Goal: Book appointment/travel/reservation

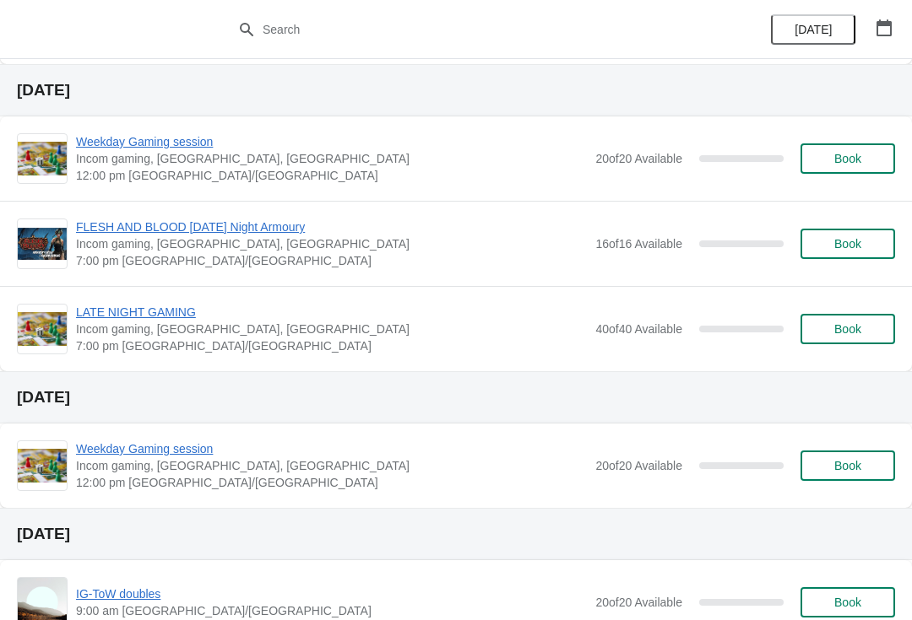
scroll to position [1575, 0]
click at [862, 333] on span "Book" at bounding box center [847, 330] width 64 height 14
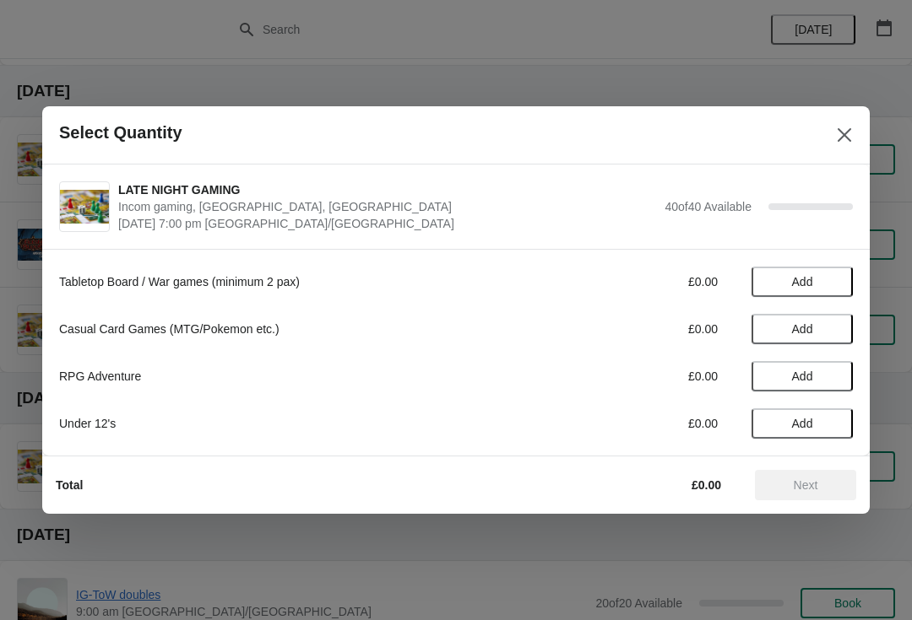
click at [815, 284] on span "Add" at bounding box center [801, 282] width 71 height 14
click at [839, 279] on icon at bounding box center [831, 283] width 18 height 18
click at [814, 493] on button "Next" at bounding box center [805, 485] width 101 height 30
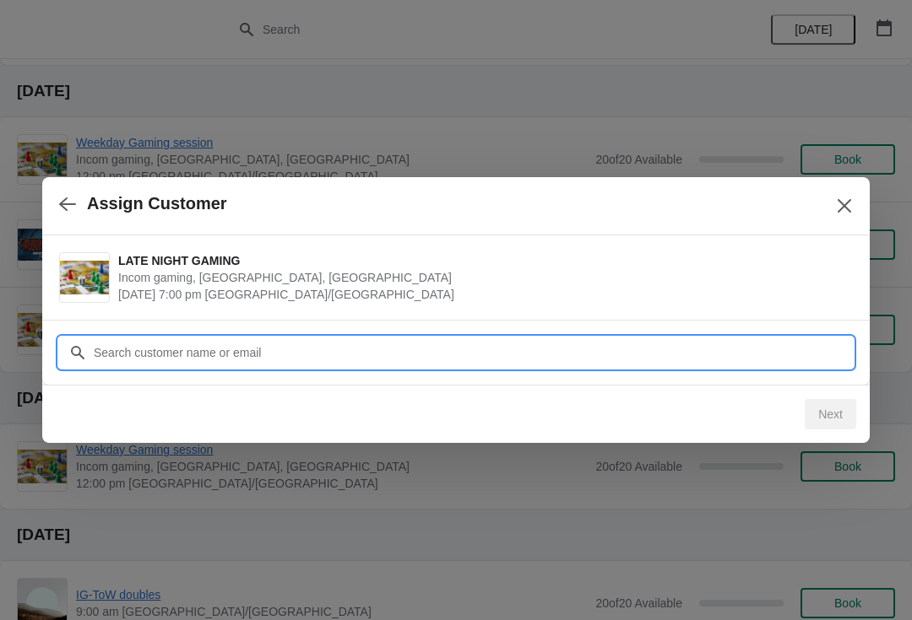
click at [123, 358] on input "Customer" at bounding box center [473, 353] width 760 height 30
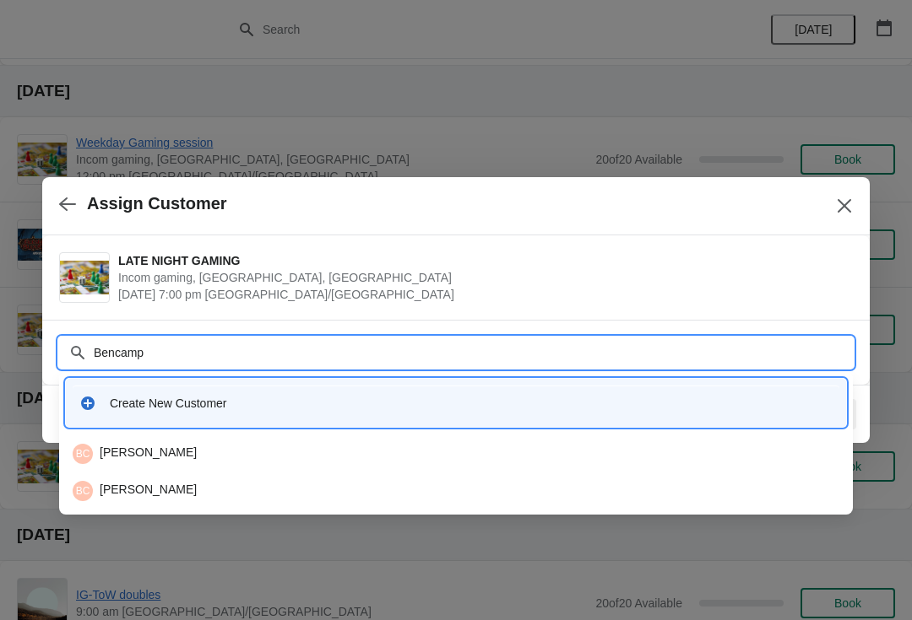
type input "Bencamp@"
click at [117, 450] on div "BC [PERSON_NAME]" at bounding box center [456, 454] width 766 height 20
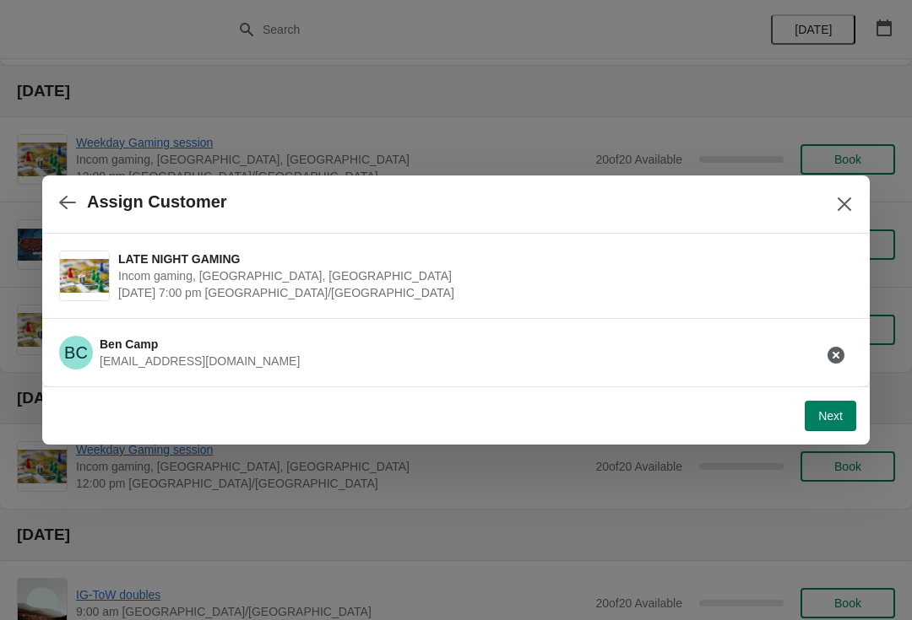
click at [831, 425] on button "Next" at bounding box center [829, 416] width 51 height 30
select select "Tabletop games (Warhammer, Bolt Action etc)."
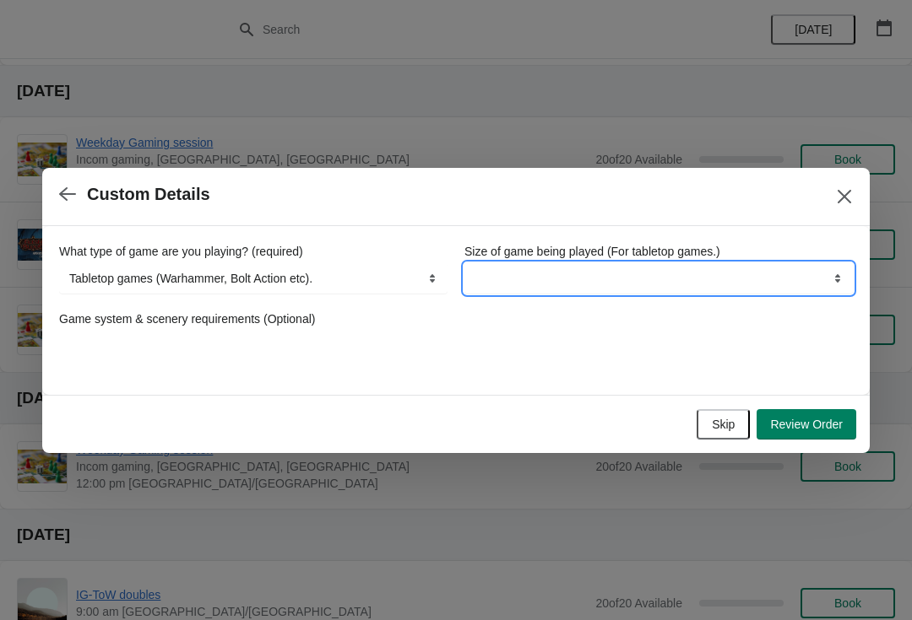
click at [518, 263] on select "Boardgames / Card games (Table space only) Wargames up to 1,000pts Wargames Ove…" at bounding box center [658, 278] width 388 height 30
select select "Wargames up to 1,000pts"
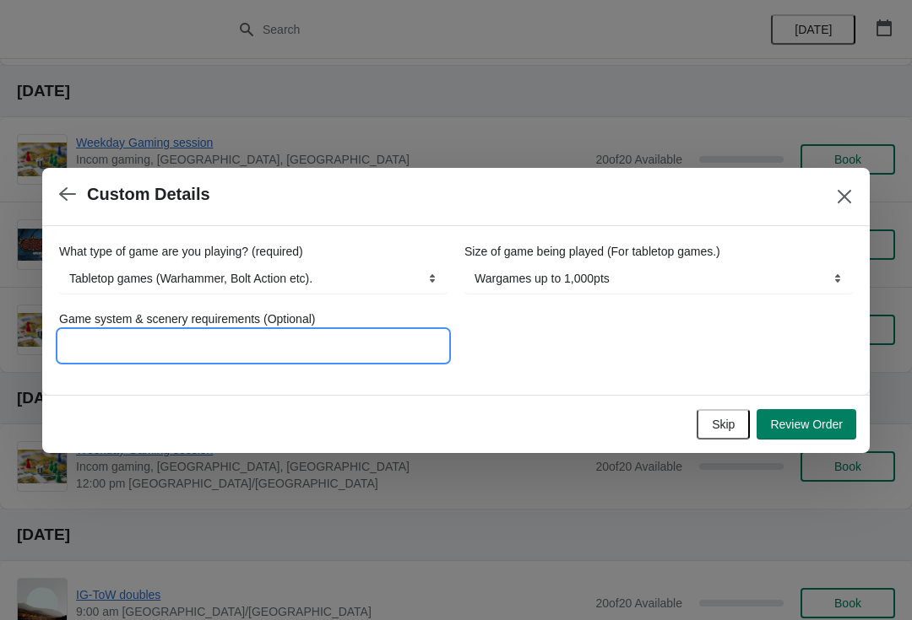
click at [95, 348] on input "Game system & scenery requirements (Optional)" at bounding box center [253, 346] width 388 height 30
type input "4x4 MESBG"
